Goal: Check status

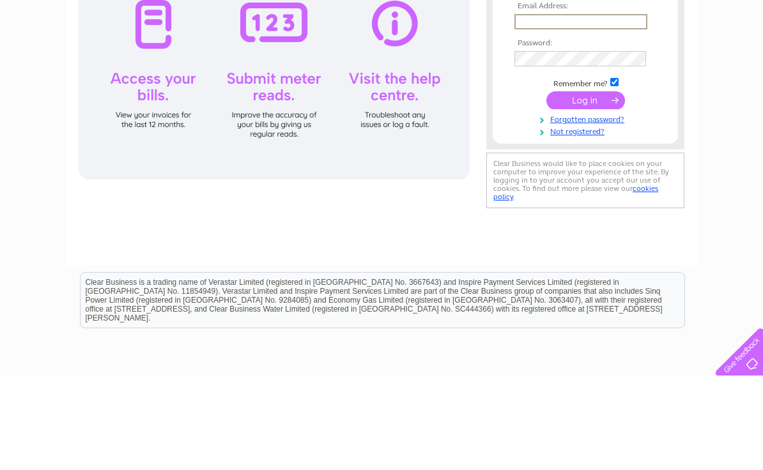
type input "Ardgaygarage@hotmail.com"
click at [585, 195] on input "submit" at bounding box center [585, 194] width 79 height 18
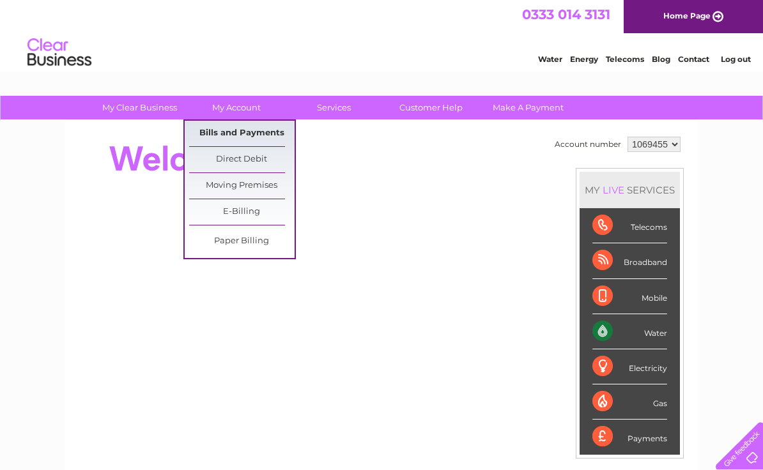
click at [237, 131] on link "Bills and Payments" at bounding box center [241, 134] width 105 height 26
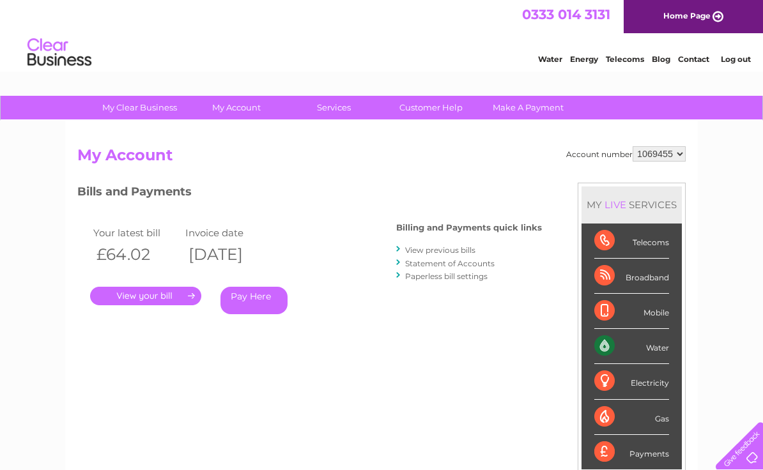
click at [142, 296] on link "." at bounding box center [145, 296] width 111 height 19
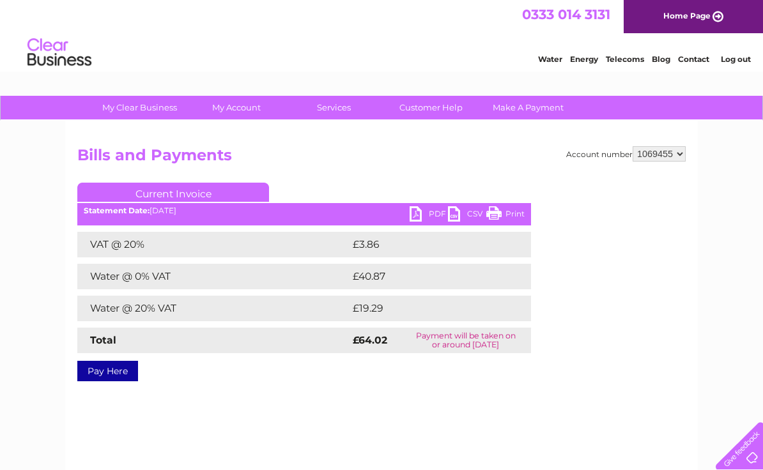
click at [509, 214] on link "Print" at bounding box center [505, 215] width 38 height 19
